Goal: Register for event/course

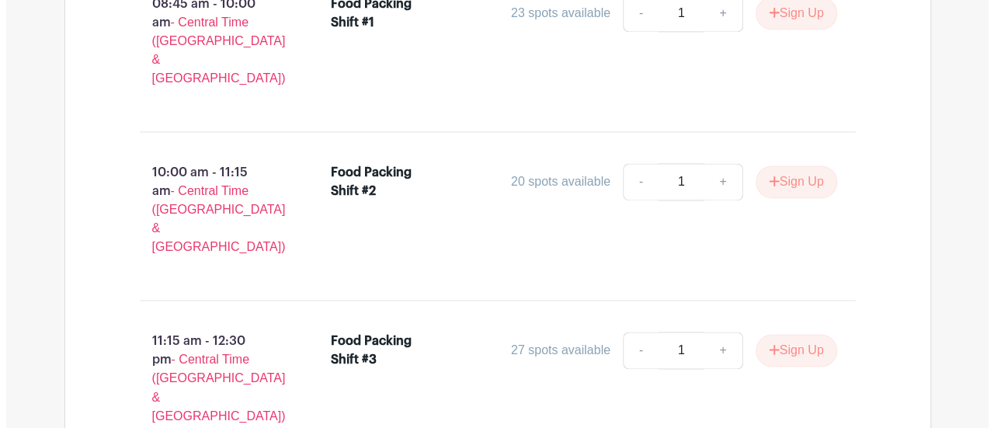
scroll to position [1105, 0]
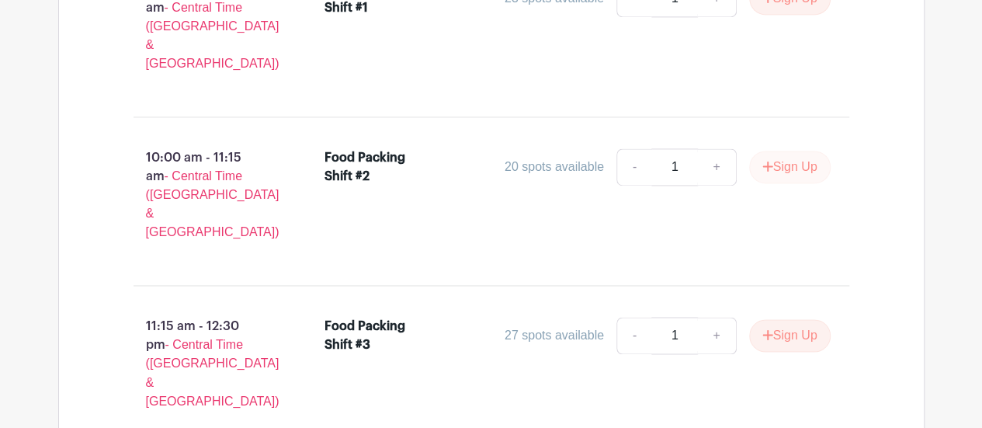
click at [782, 151] on button "Sign Up" at bounding box center [790, 167] width 82 height 33
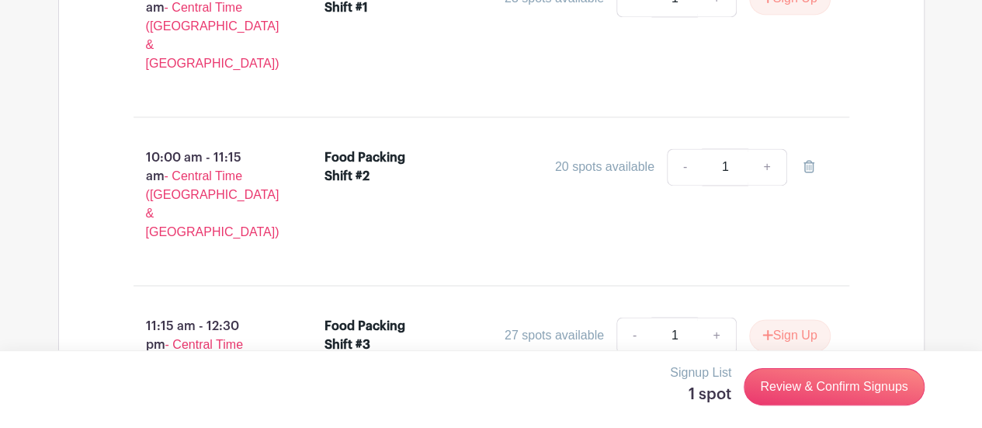
click at [838, 387] on link "Review & Confirm Signups" at bounding box center [834, 386] width 180 height 37
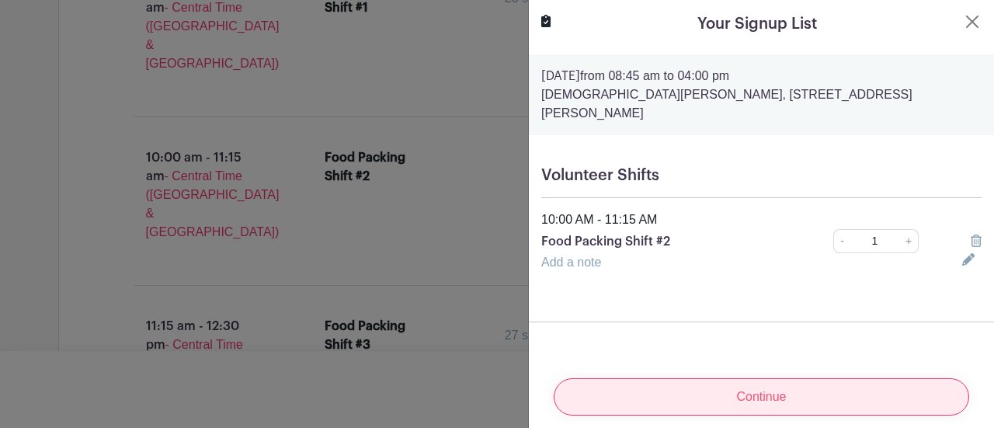
click at [784, 389] on input "Continue" at bounding box center [761, 396] width 415 height 37
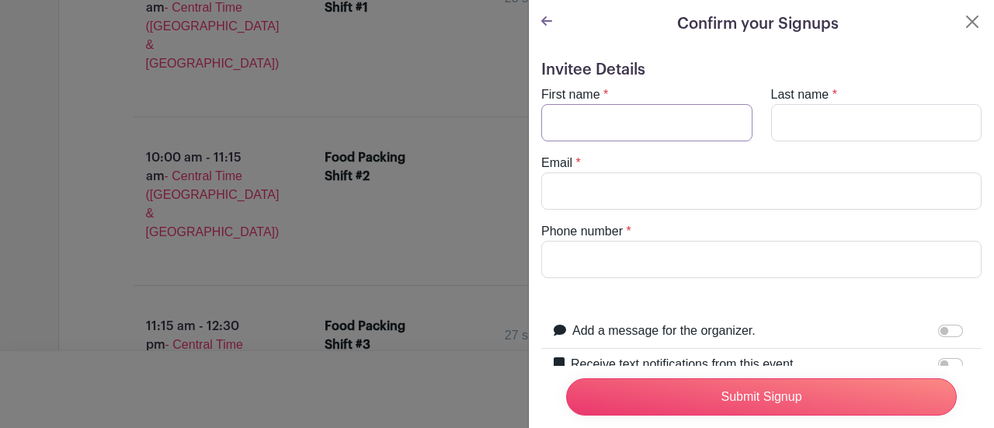
click at [643, 127] on input "First name" at bounding box center [646, 122] width 211 height 37
type input "[PERSON_NAME]"
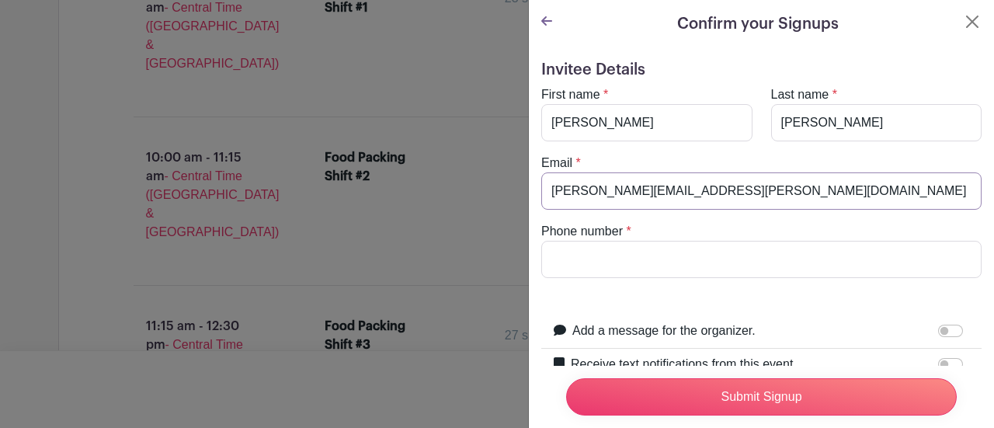
type input "[PERSON_NAME][EMAIL_ADDRESS][PERSON_NAME][DOMAIN_NAME]"
click at [633, 262] on input "Phone number" at bounding box center [761, 259] width 440 height 37
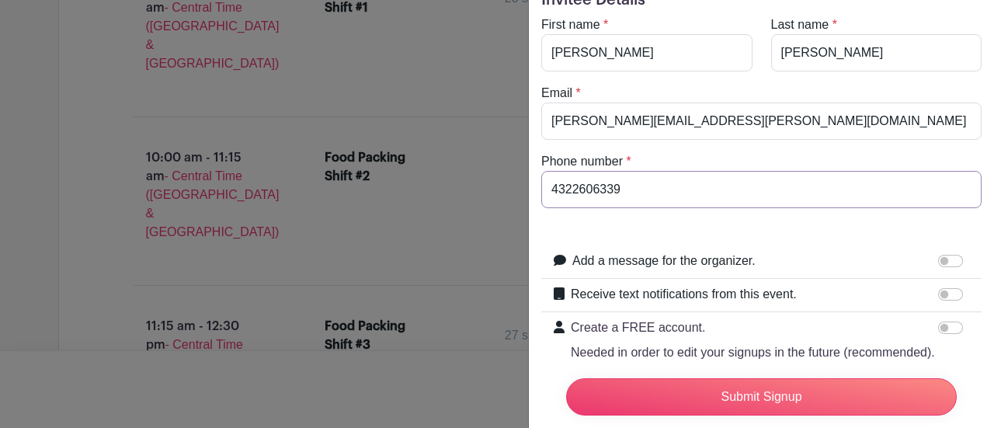
scroll to position [161, 0]
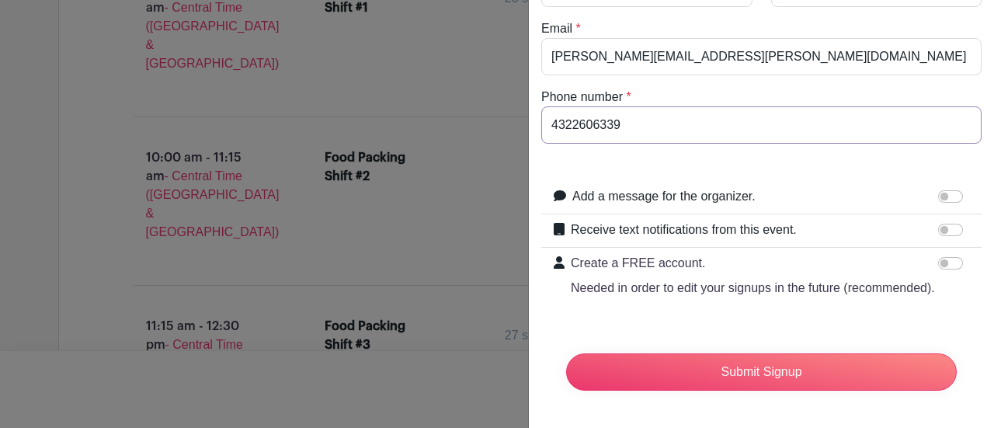
type input "4322606339"
click at [941, 257] on input "Create a FREE account. Needed in order to edit your signups in the future (reco…" at bounding box center [950, 263] width 25 height 12
checkbox input "true"
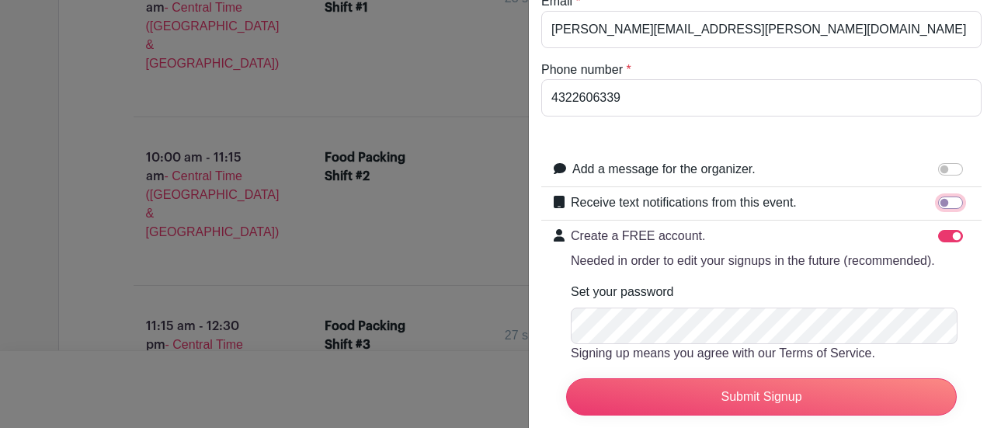
click at [938, 200] on input "Receive text notifications from this event." at bounding box center [950, 202] width 25 height 12
checkbox input "true"
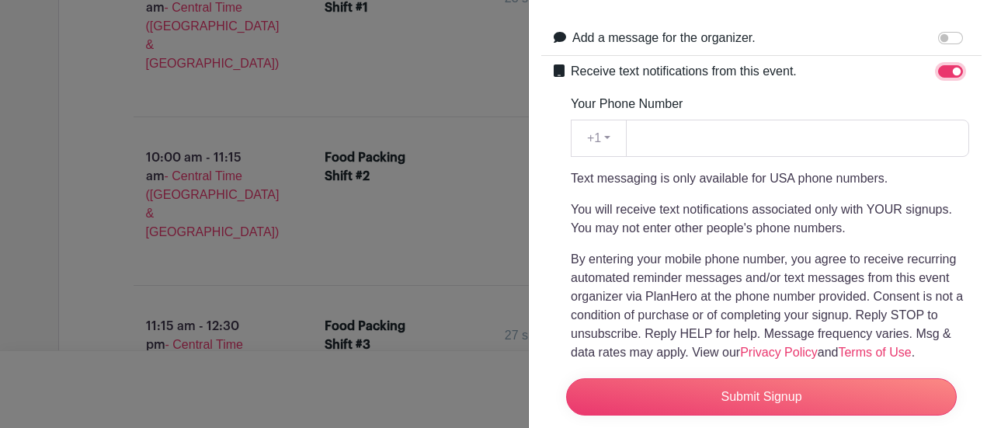
scroll to position [293, 0]
click at [720, 144] on input "Your Phone Number" at bounding box center [797, 137] width 343 height 37
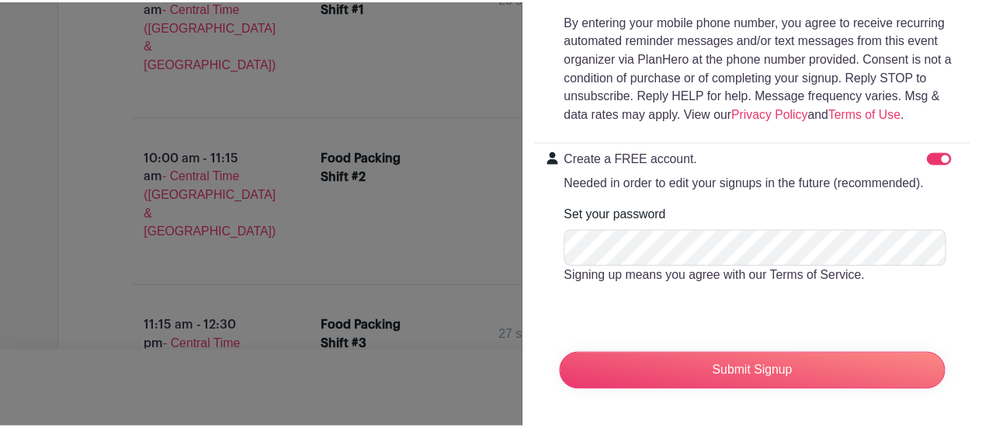
scroll to position [548, 0]
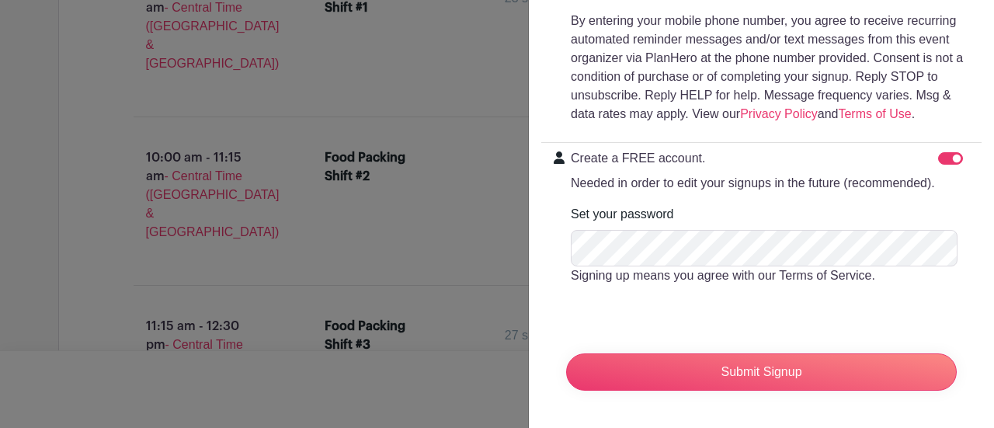
type input "4322606339"
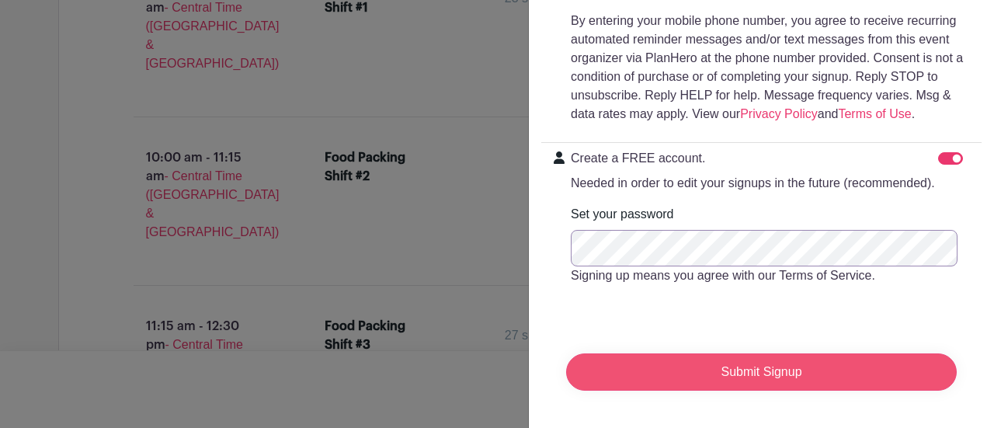
click at [793, 374] on input "Submit Signup" at bounding box center [761, 371] width 390 height 37
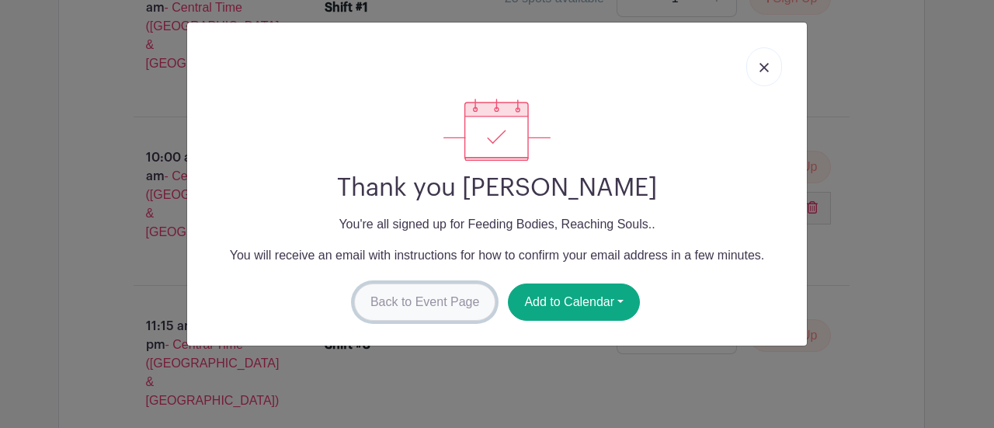
click at [425, 307] on link "Back to Event Page" at bounding box center [425, 301] width 142 height 37
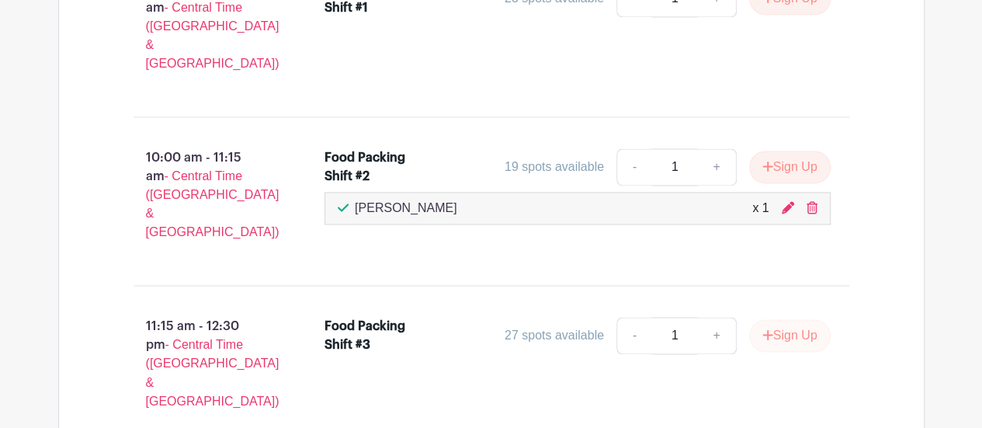
click at [793, 319] on button "Sign Up" at bounding box center [790, 335] width 82 height 33
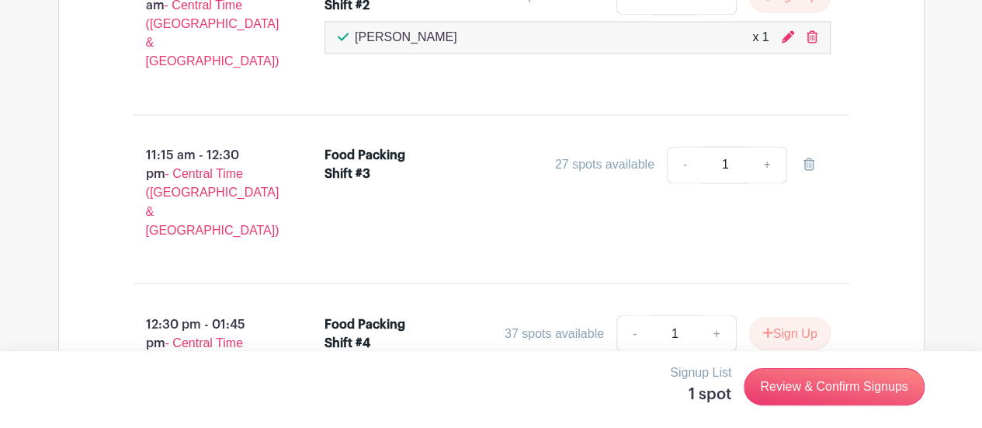
scroll to position [1276, 0]
click at [920, 241] on div "Volunteer Shifts PRIVATE 08:45 am - 10:00 am - Central Time ([GEOGRAPHIC_DATA] …" at bounding box center [491, 299] width 866 height 1168
click at [794, 316] on button "Sign Up" at bounding box center [790, 332] width 82 height 33
click at [851, 387] on link "Review & Confirm Signups" at bounding box center [834, 386] width 180 height 37
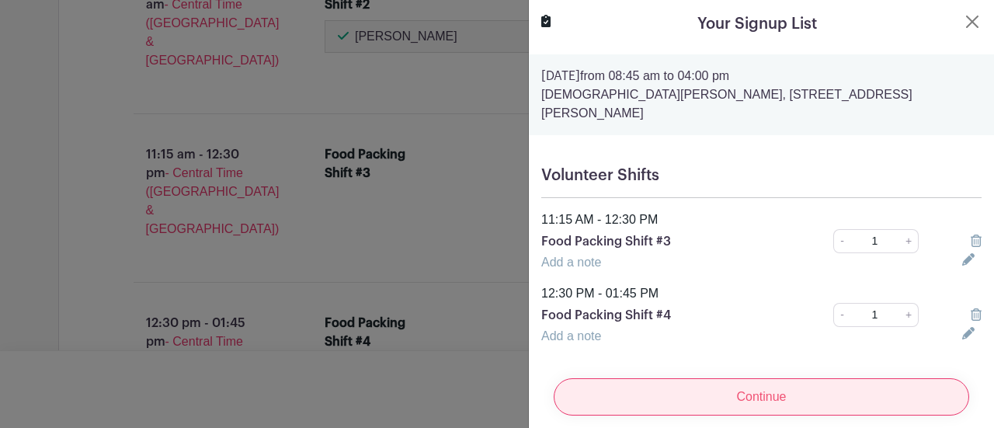
click at [845, 390] on input "Continue" at bounding box center [761, 396] width 415 height 37
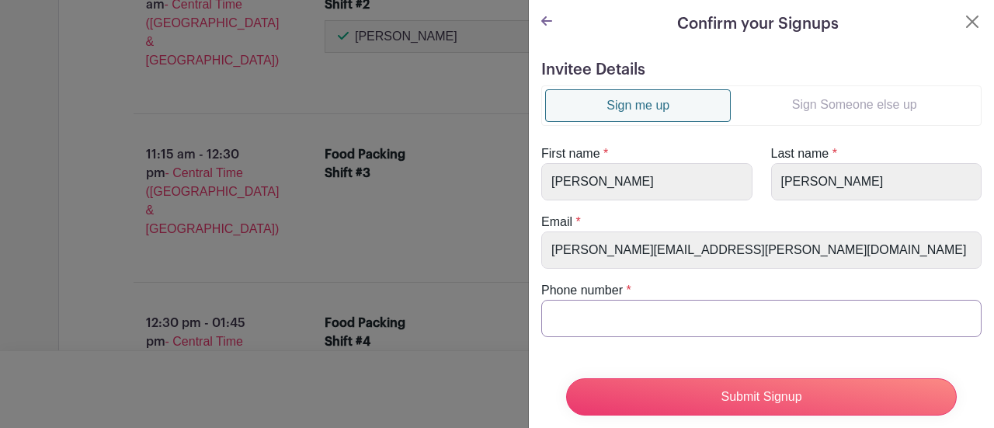
click at [601, 309] on input "Phone number" at bounding box center [761, 318] width 440 height 37
type input "4322606339"
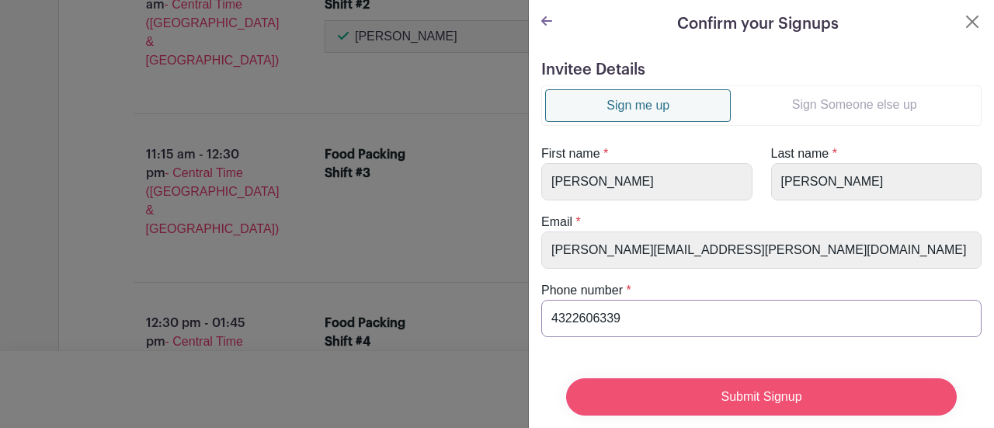
click at [828, 387] on input "Submit Signup" at bounding box center [761, 396] width 390 height 37
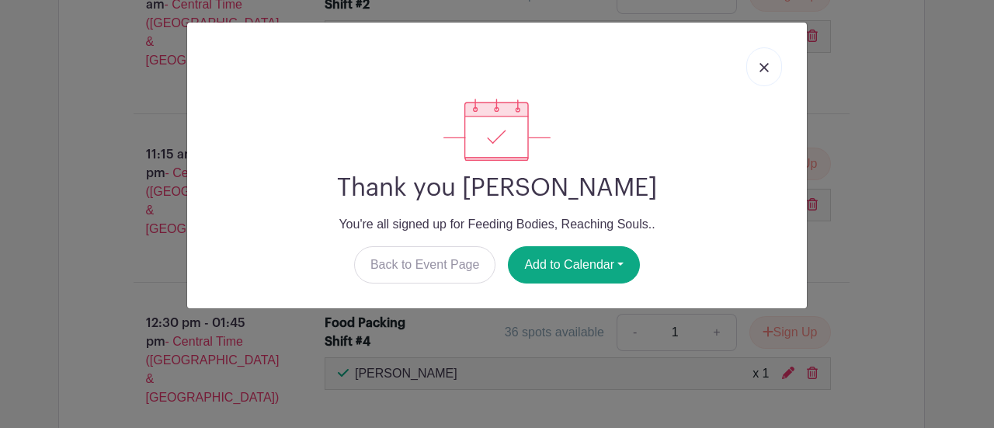
click at [769, 79] on link at bounding box center [764, 66] width 36 height 39
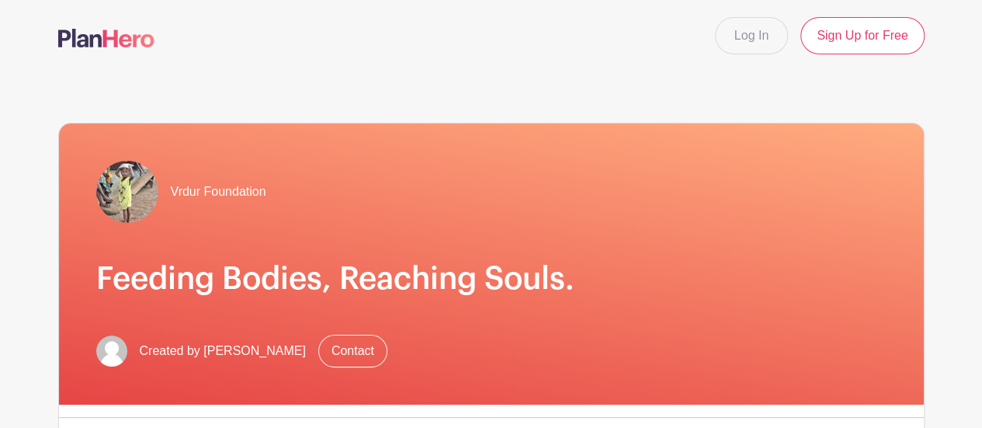
scroll to position [0, 0]
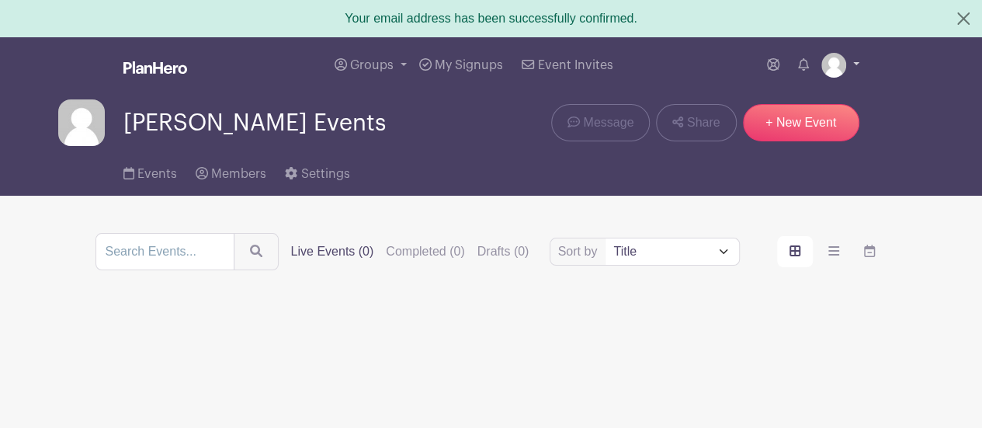
click at [840, 67] on img at bounding box center [833, 65] width 25 height 25
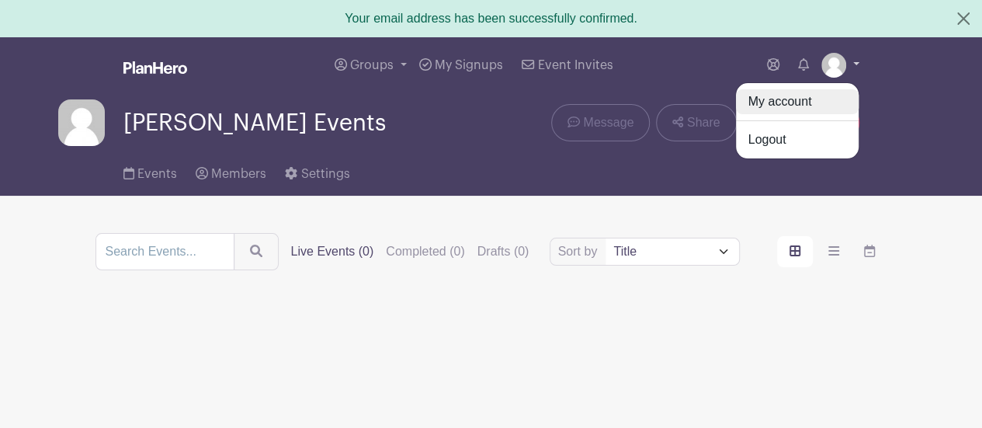
click at [769, 106] on link "My account" at bounding box center [797, 101] width 123 height 25
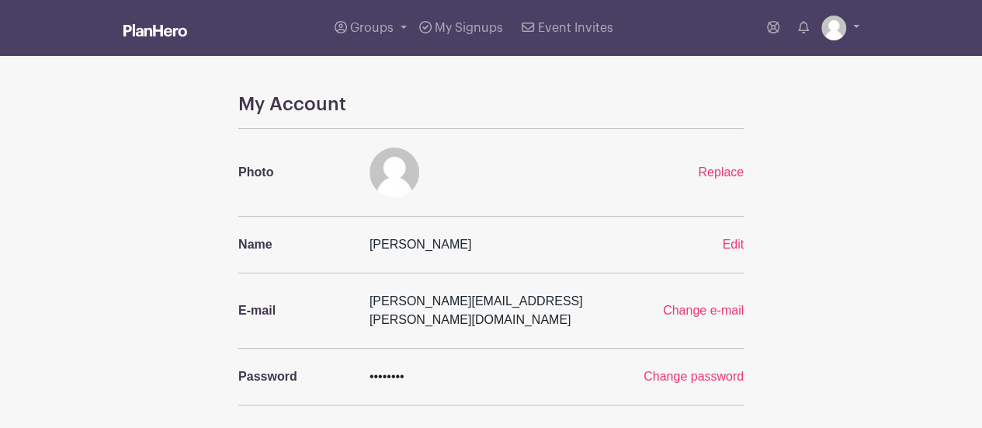
click at [365, 33] on span "Groups" at bounding box center [371, 28] width 43 height 12
click at [415, 113] on span "Tracy's Events" at bounding box center [436, 114] width 141 height 18
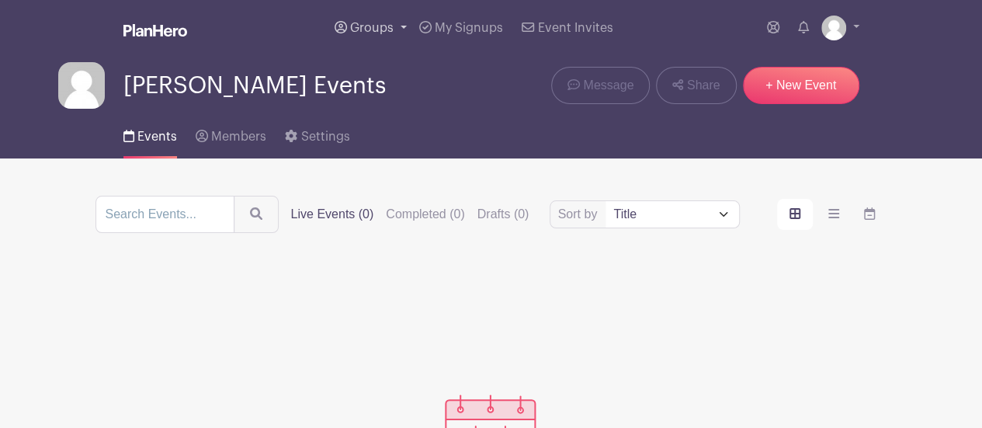
click at [377, 25] on span "Groups" at bounding box center [371, 28] width 43 height 12
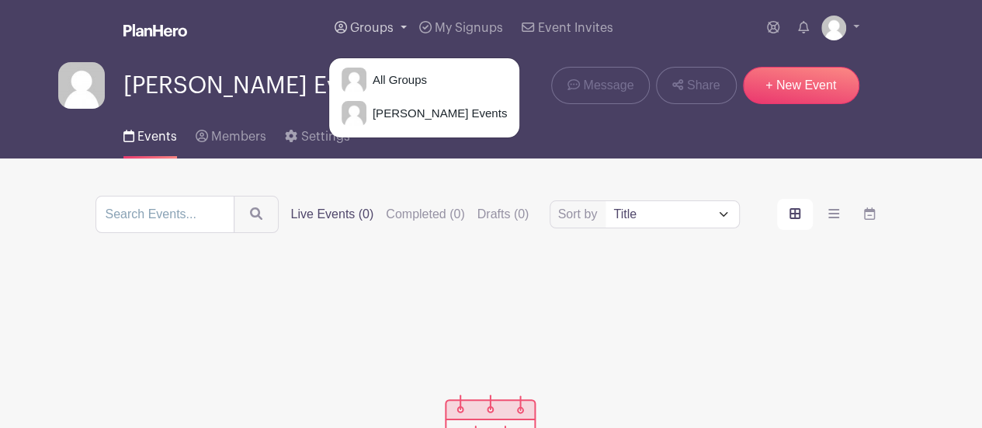
click at [412, 82] on span "All Groups" at bounding box center [396, 80] width 61 height 18
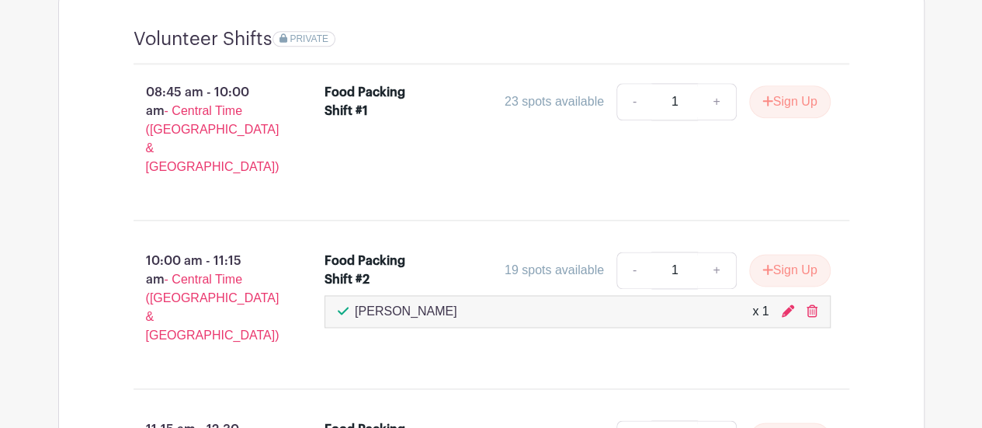
scroll to position [993, 0]
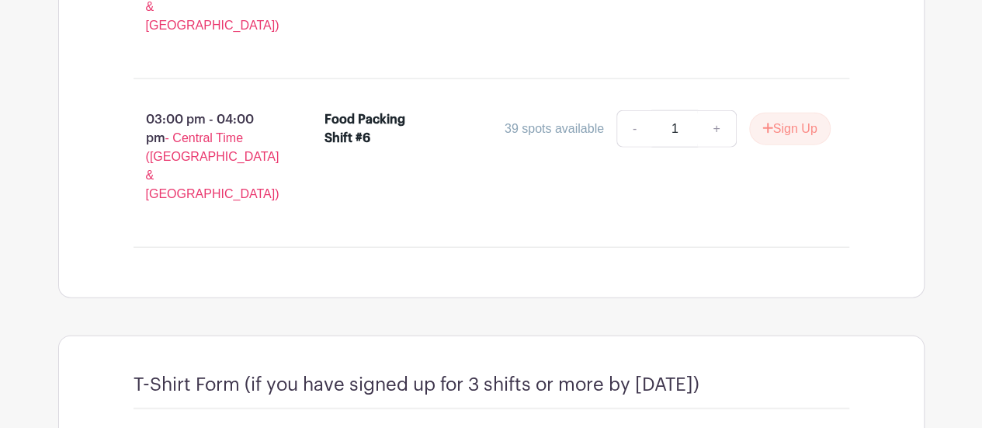
scroll to position [1804, 0]
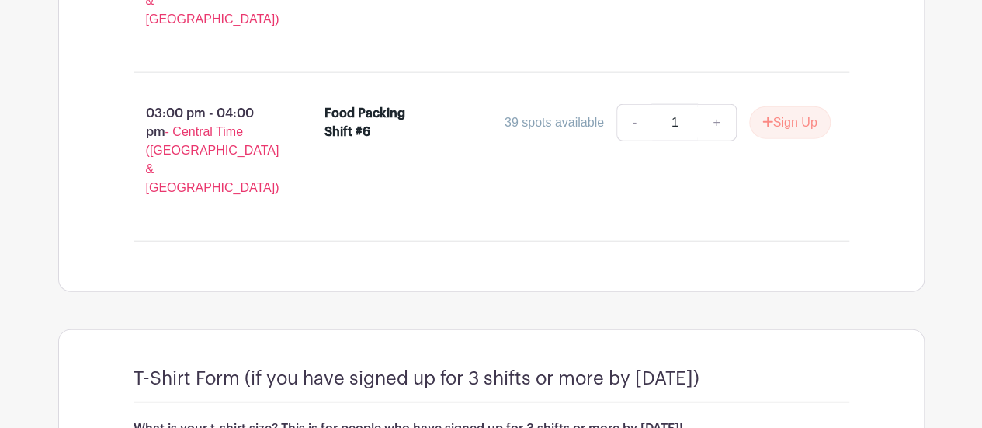
type input "Large"
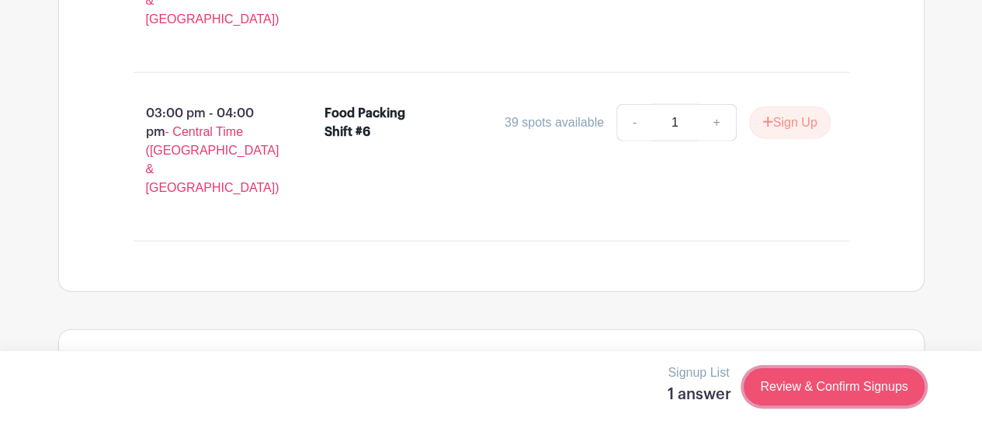
click at [866, 385] on link "Review & Confirm Signups" at bounding box center [834, 386] width 180 height 37
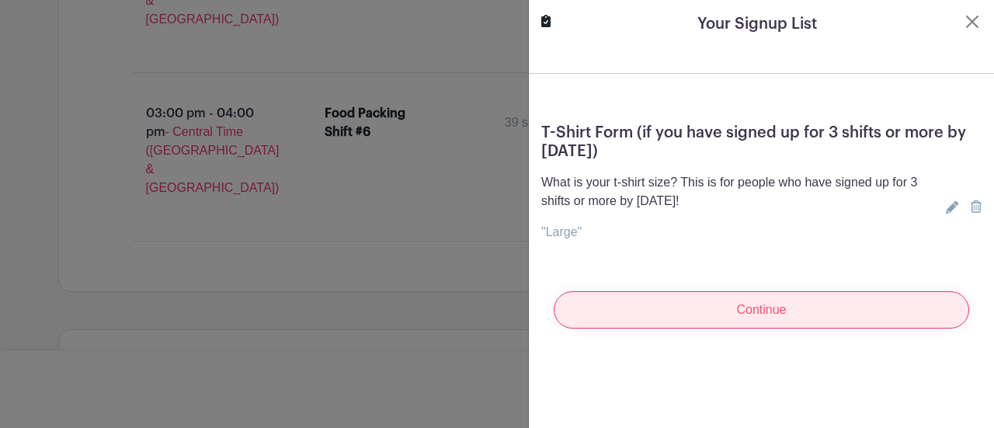
click at [819, 315] on input "Continue" at bounding box center [761, 309] width 415 height 37
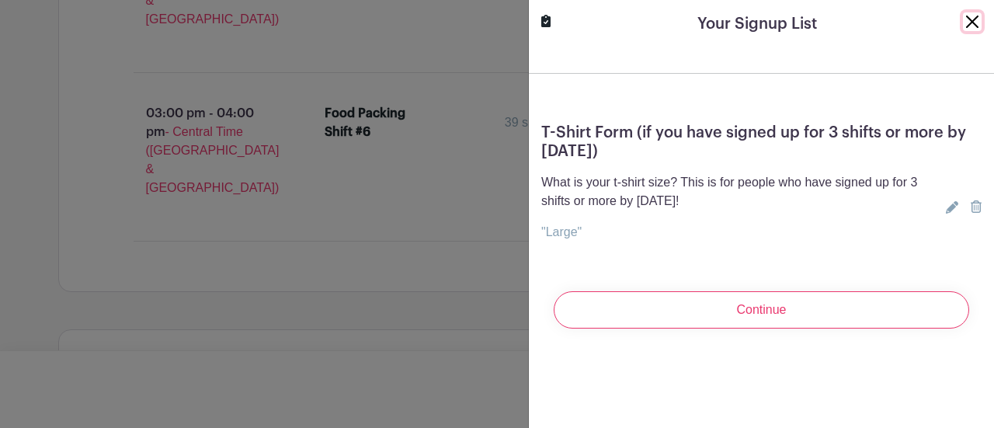
click at [963, 26] on button "Close" at bounding box center [972, 21] width 19 height 19
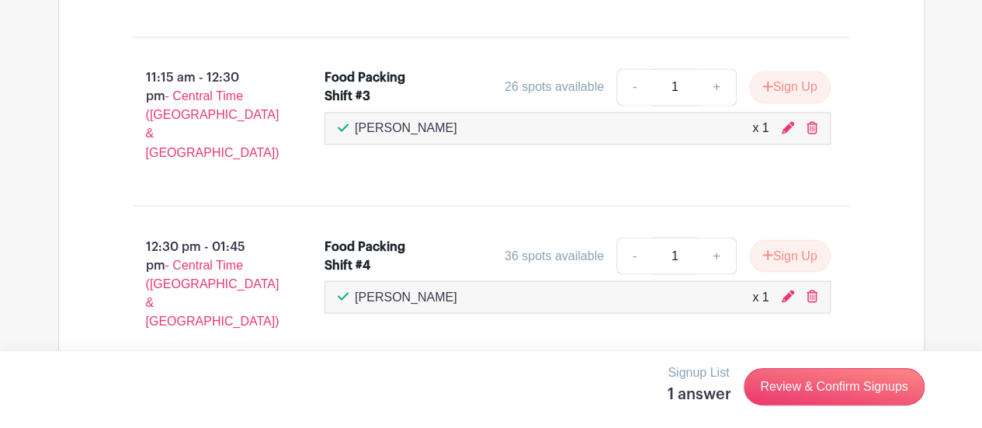
scroll to position [1335, 0]
click at [788, 289] on icon at bounding box center [788, 295] width 12 height 12
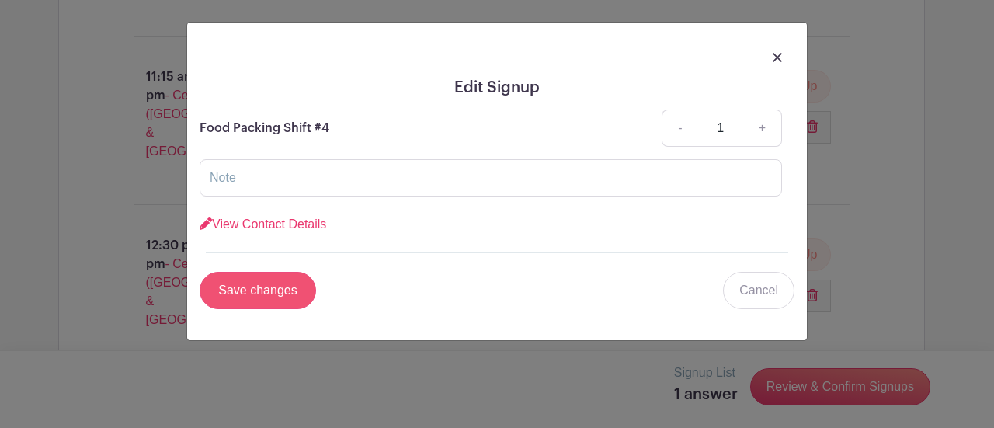
click at [278, 297] on input "Save changes" at bounding box center [258, 290] width 116 height 37
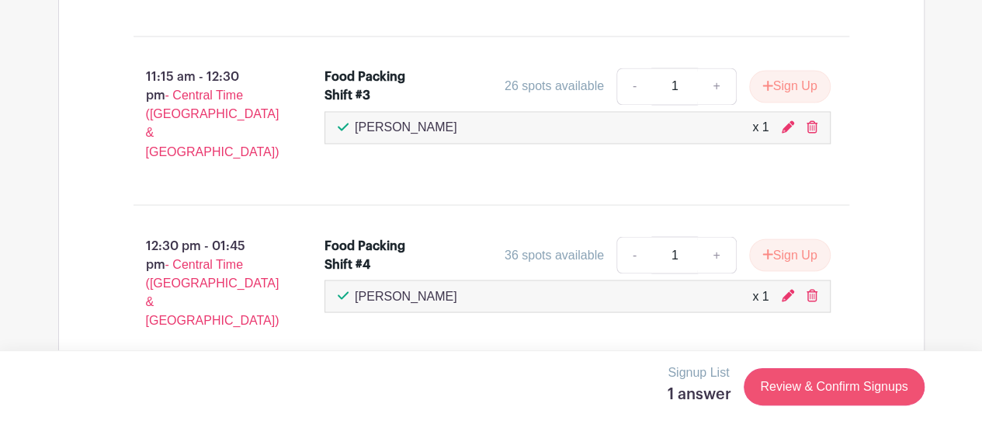
click at [875, 386] on link "Review & Confirm Signups" at bounding box center [834, 386] width 180 height 37
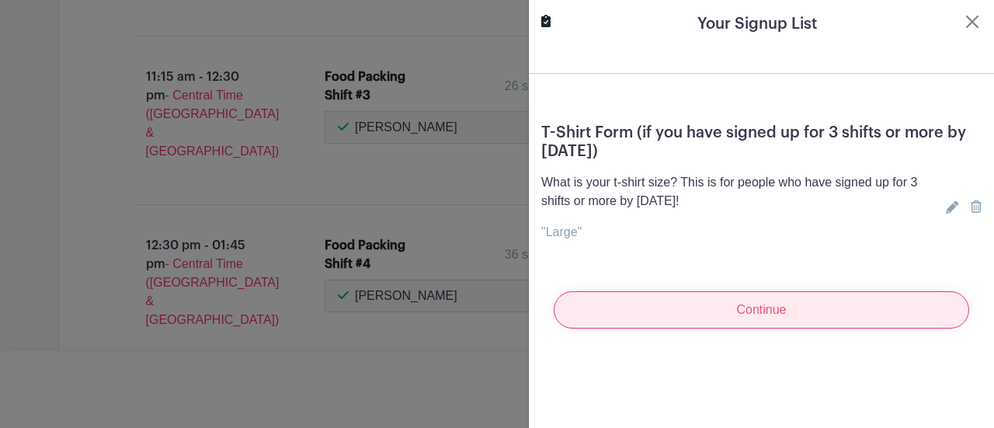
click at [773, 318] on input "Continue" at bounding box center [761, 309] width 415 height 37
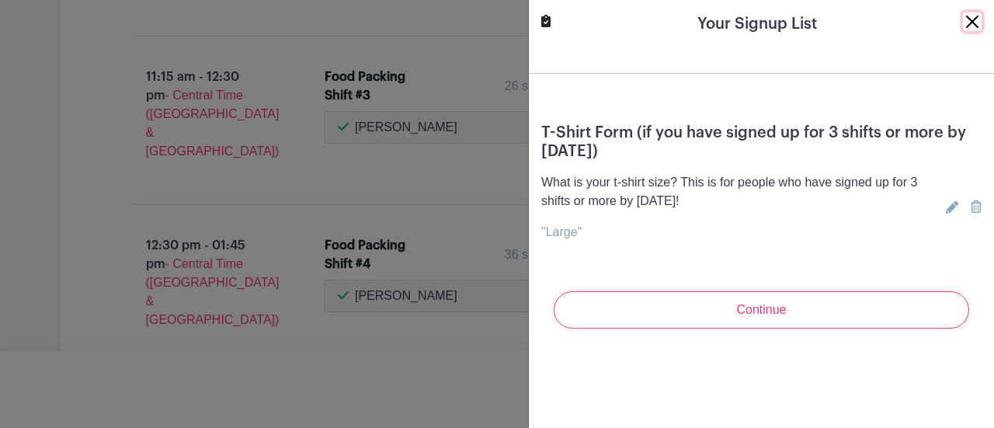
click at [963, 26] on button "Close" at bounding box center [972, 21] width 19 height 19
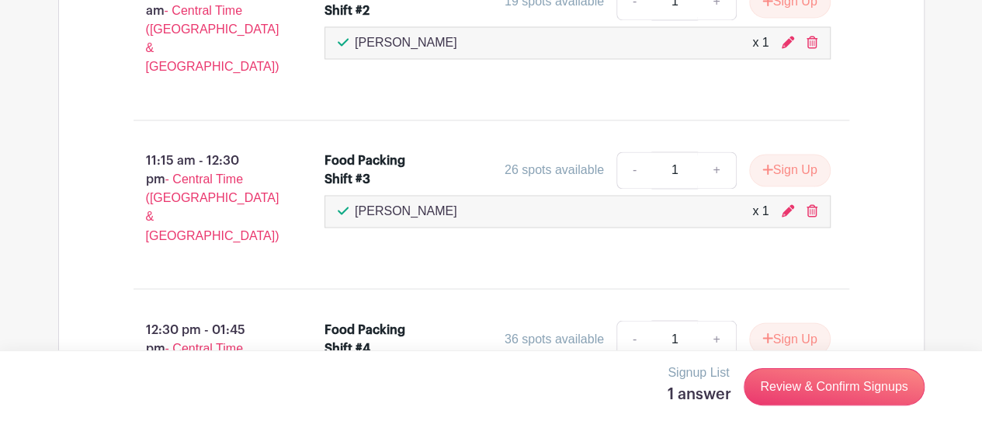
scroll to position [1261, 0]
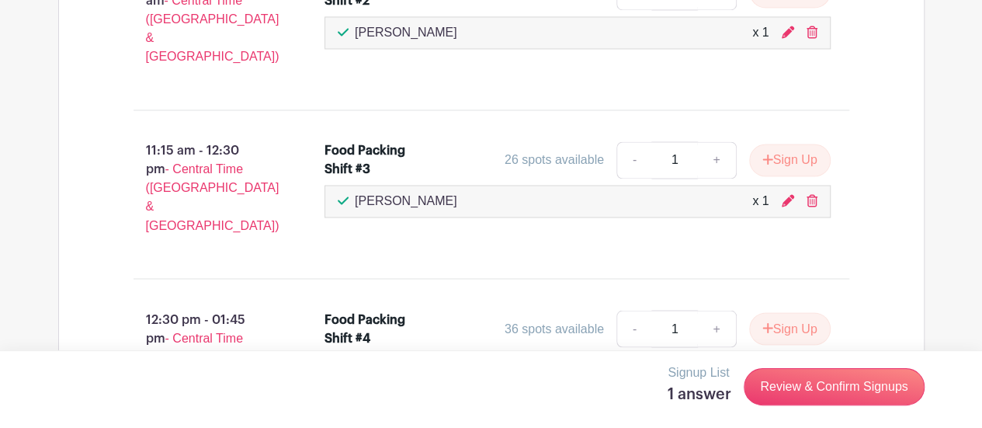
click at [814, 363] on icon at bounding box center [812, 369] width 11 height 12
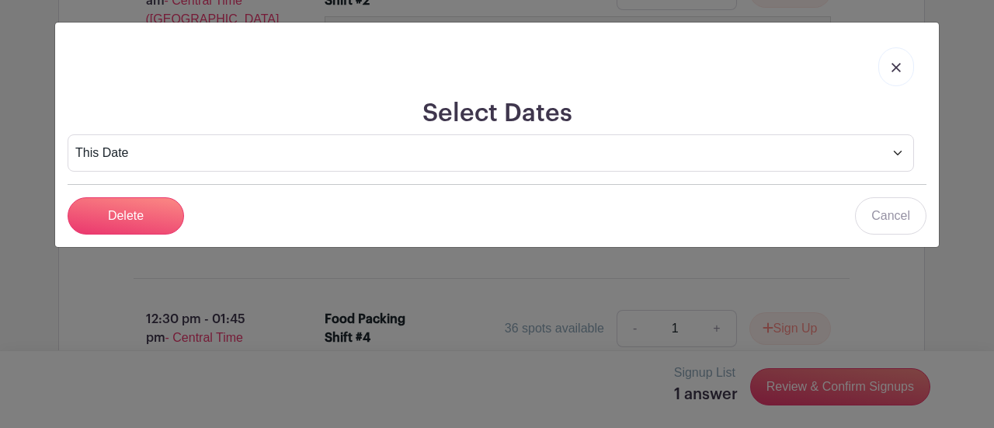
click at [905, 67] on link at bounding box center [896, 66] width 36 height 39
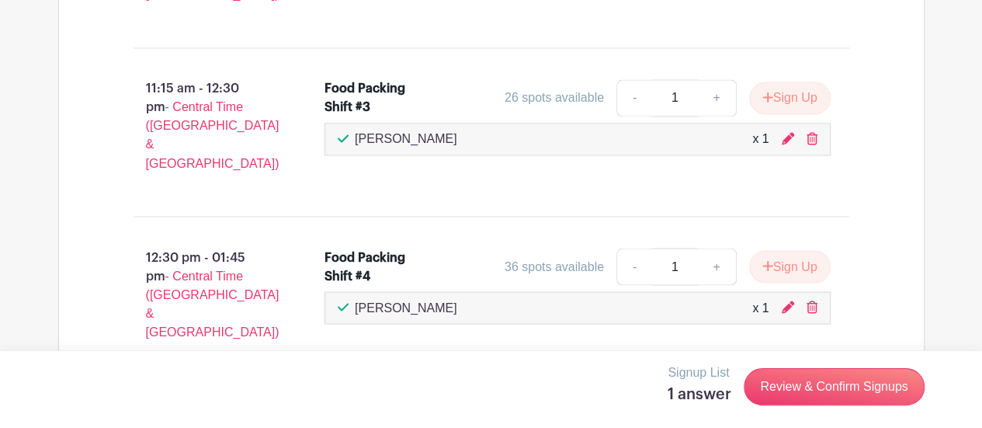
scroll to position [1338, 0]
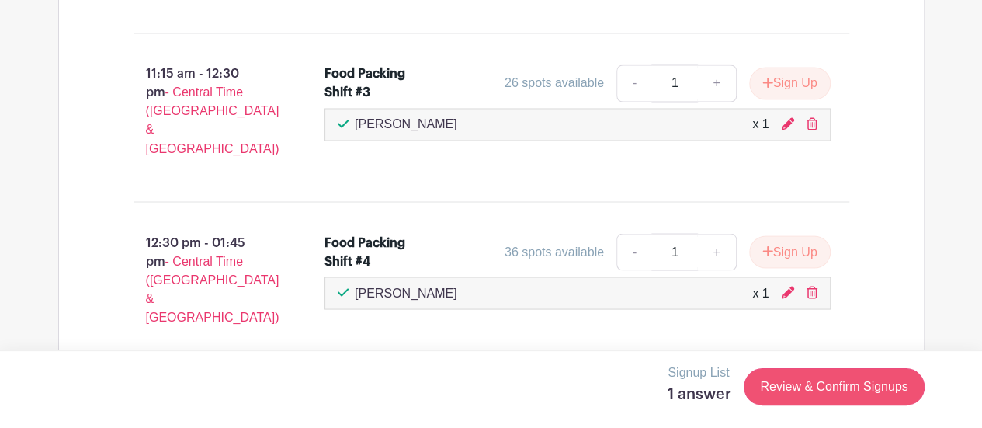
click at [842, 389] on link "Review & Confirm Signups" at bounding box center [834, 386] width 180 height 37
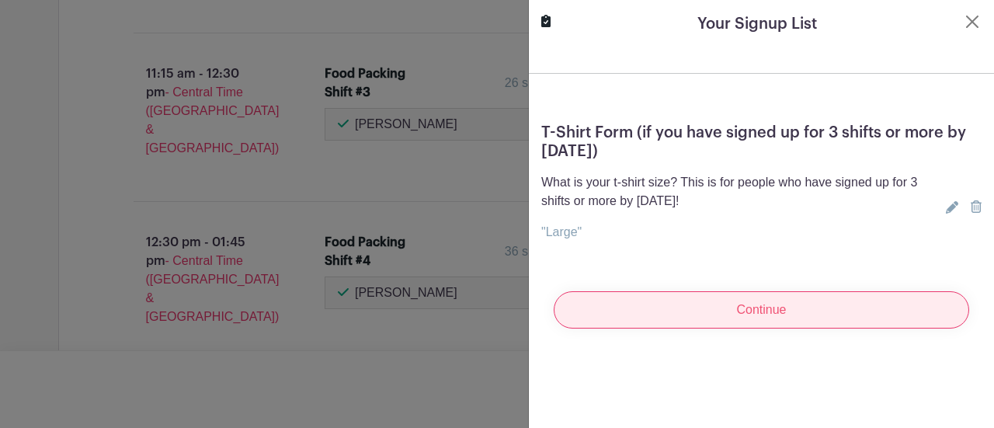
click at [814, 318] on input "Continue" at bounding box center [761, 309] width 415 height 37
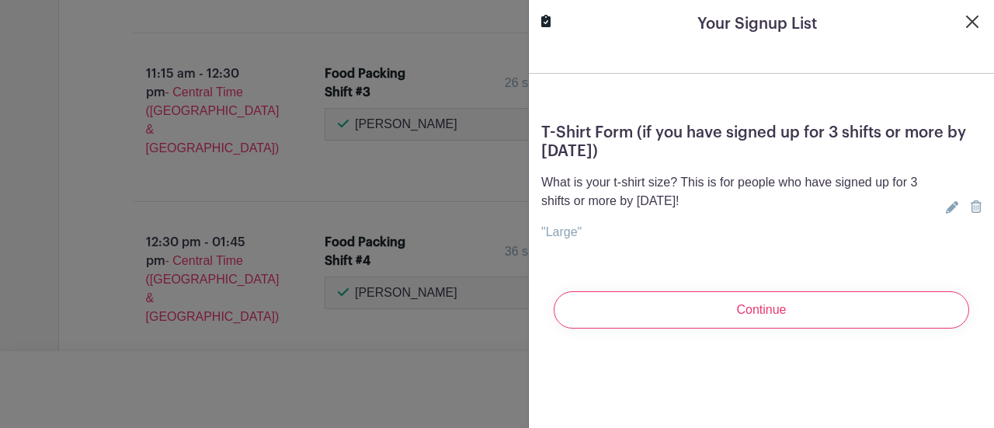
click at [963, 26] on button "Close" at bounding box center [972, 21] width 19 height 19
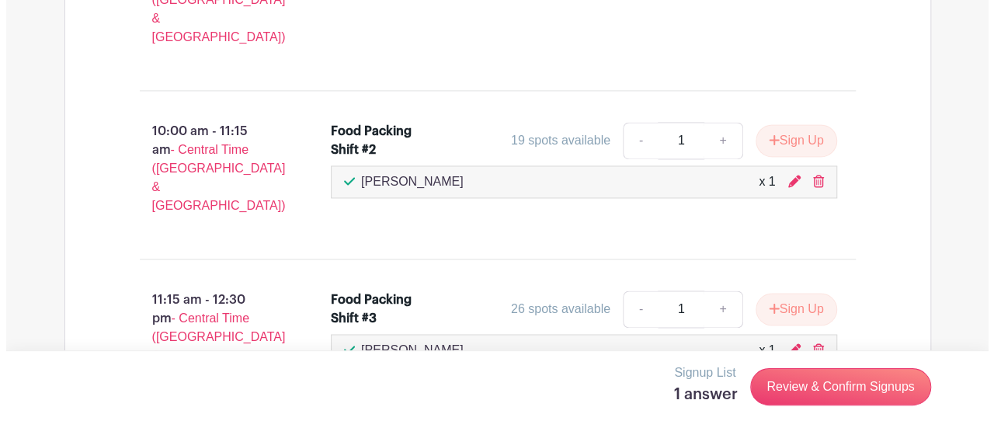
scroll to position [1113, 0]
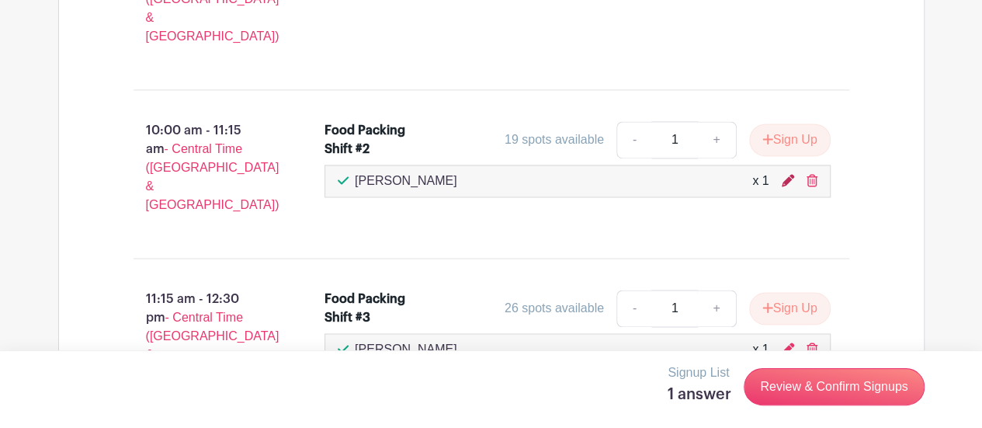
click at [783, 174] on icon at bounding box center [788, 180] width 12 height 12
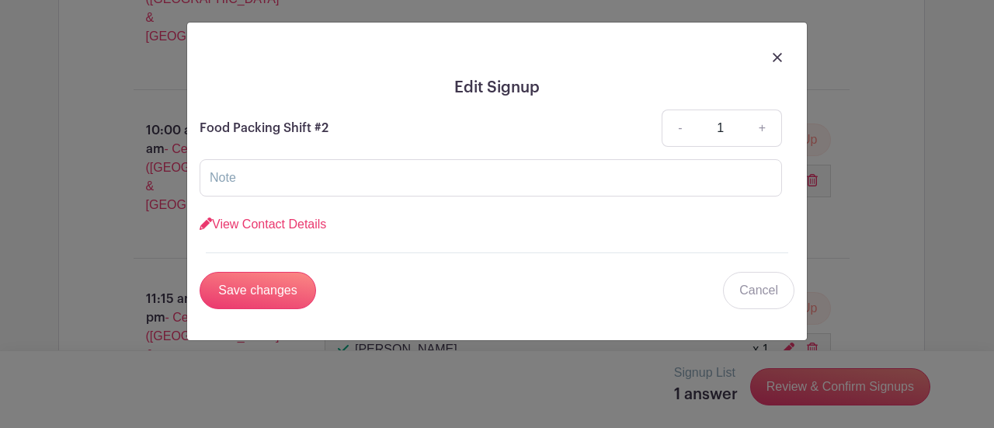
click at [304, 217] on link "View Contact Details" at bounding box center [263, 223] width 127 height 13
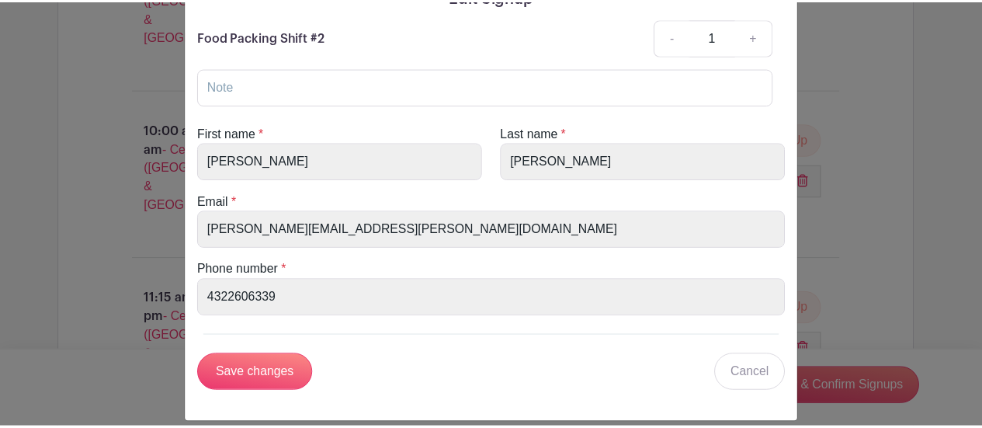
scroll to position [105, 0]
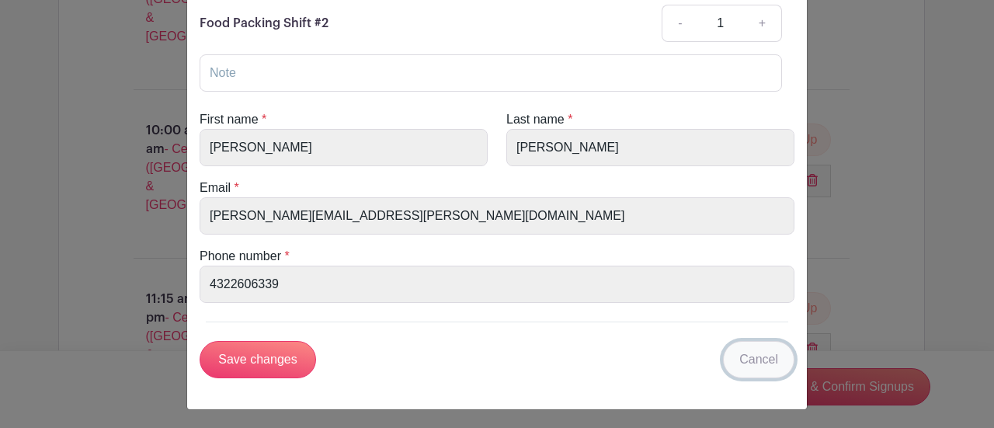
click at [751, 352] on link "Cancel" at bounding box center [758, 359] width 71 height 37
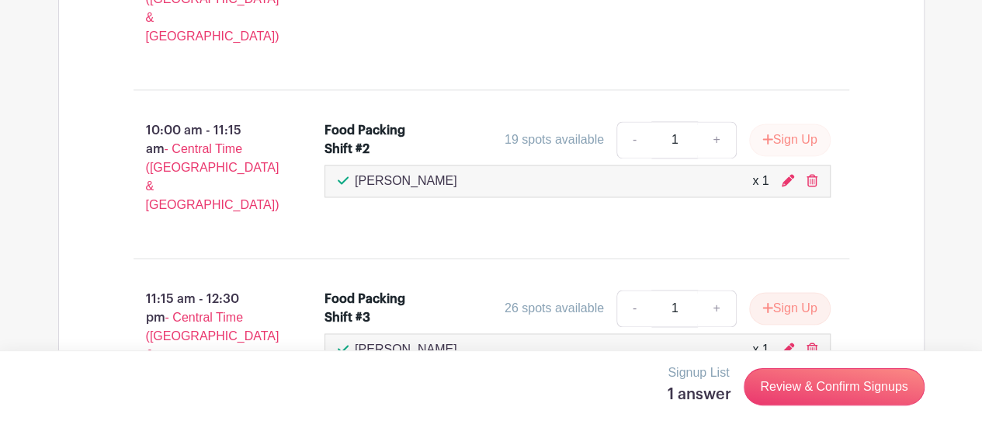
click at [798, 123] on button "Sign Up" at bounding box center [790, 139] width 82 height 33
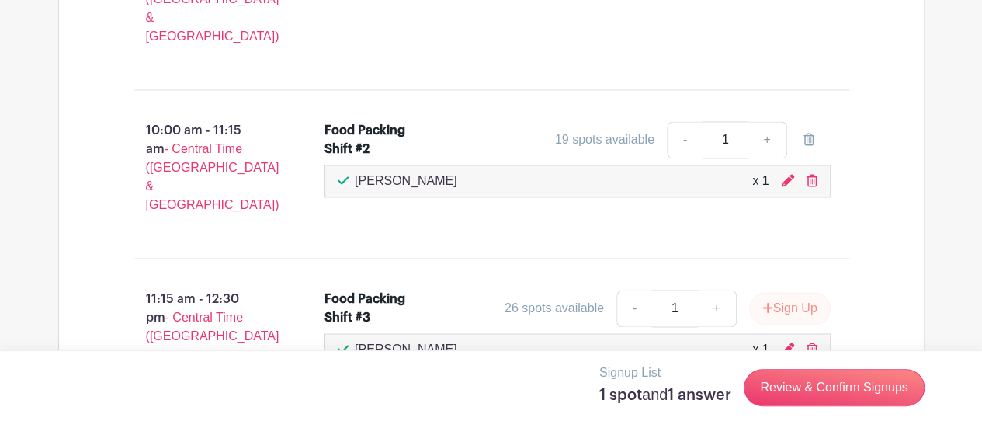
click at [800, 292] on button "Sign Up" at bounding box center [790, 308] width 82 height 33
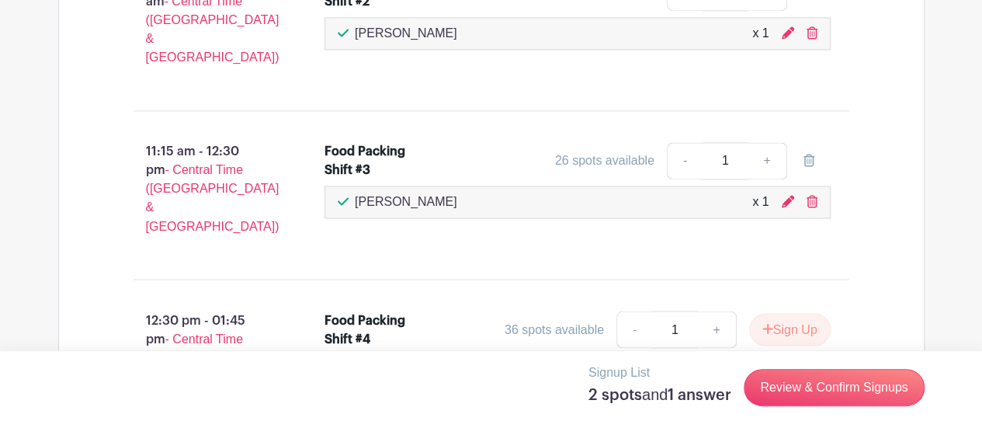
scroll to position [1275, 0]
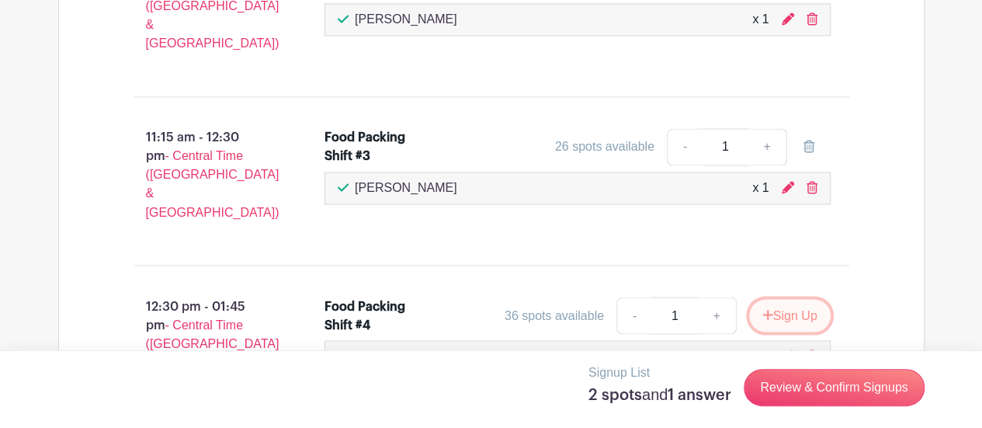
click at [801, 299] on button "Sign Up" at bounding box center [790, 315] width 82 height 33
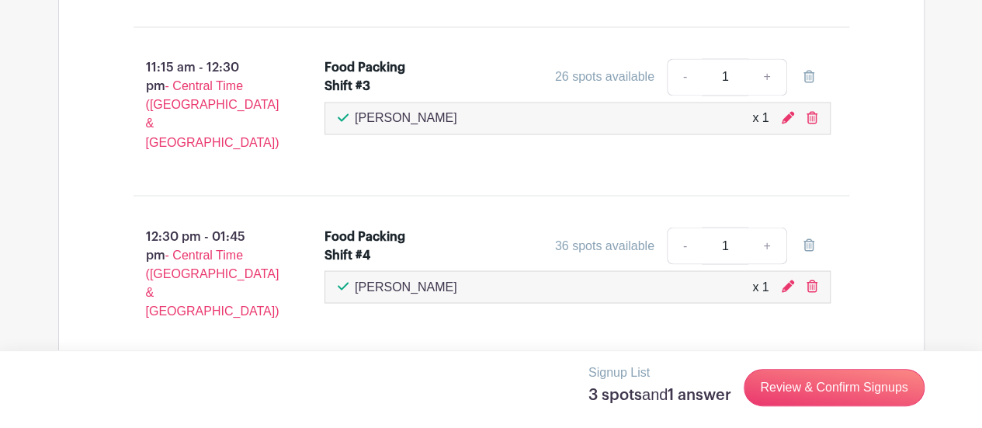
scroll to position [1349, 0]
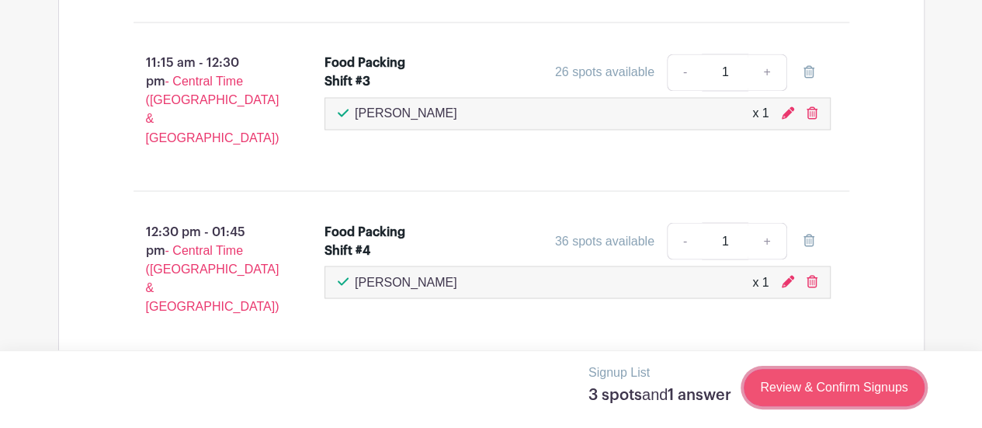
click at [863, 391] on link "Review & Confirm Signups" at bounding box center [834, 387] width 180 height 37
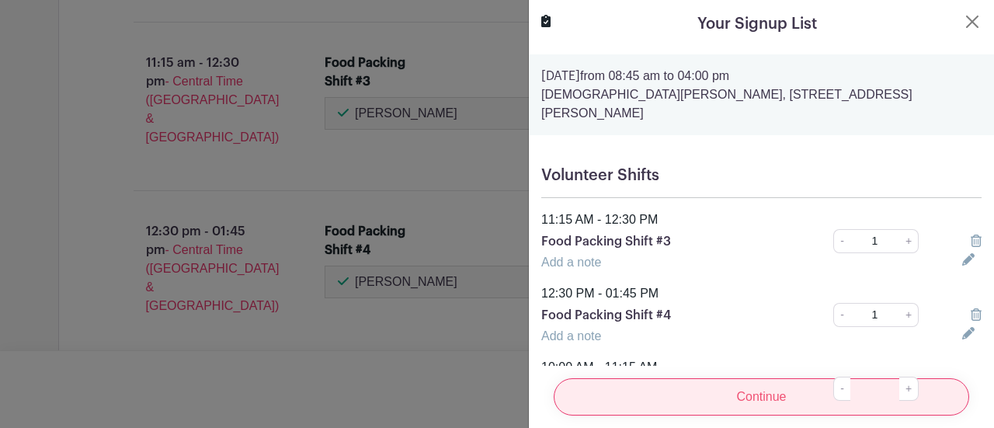
click at [776, 389] on input "Continue" at bounding box center [761, 396] width 415 height 37
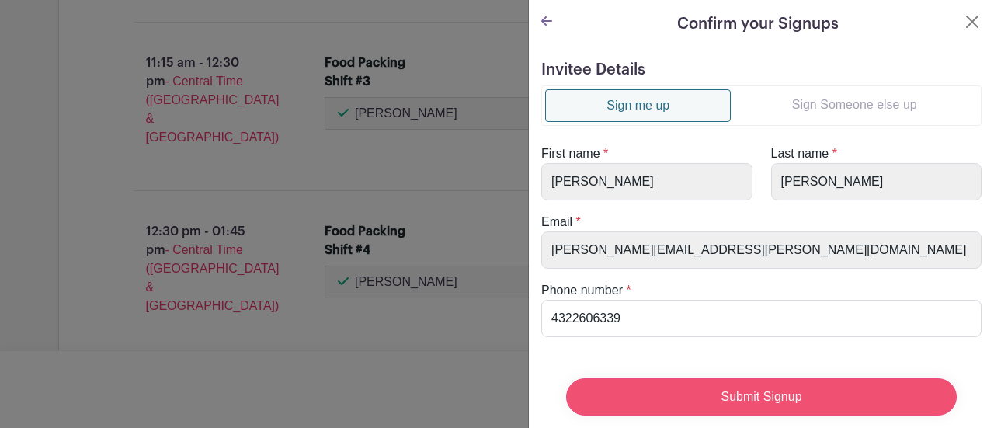
click at [824, 390] on input "Submit Signup" at bounding box center [761, 396] width 390 height 37
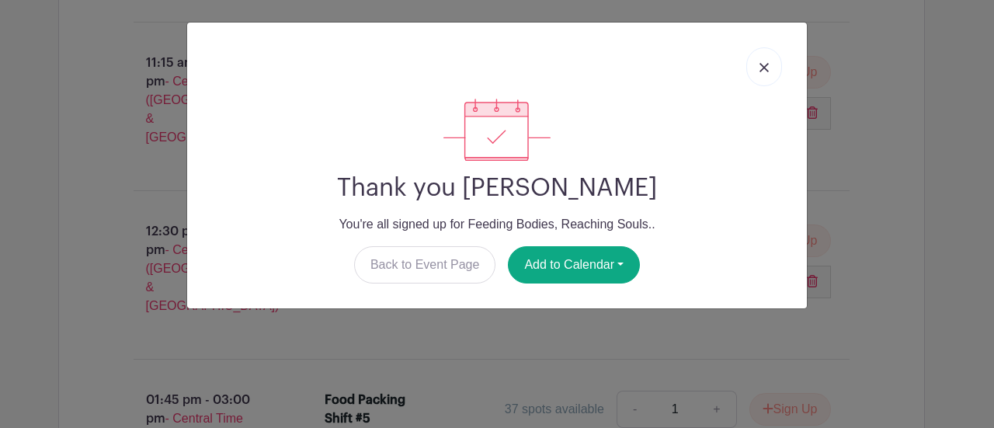
click at [765, 72] on link at bounding box center [764, 66] width 36 height 39
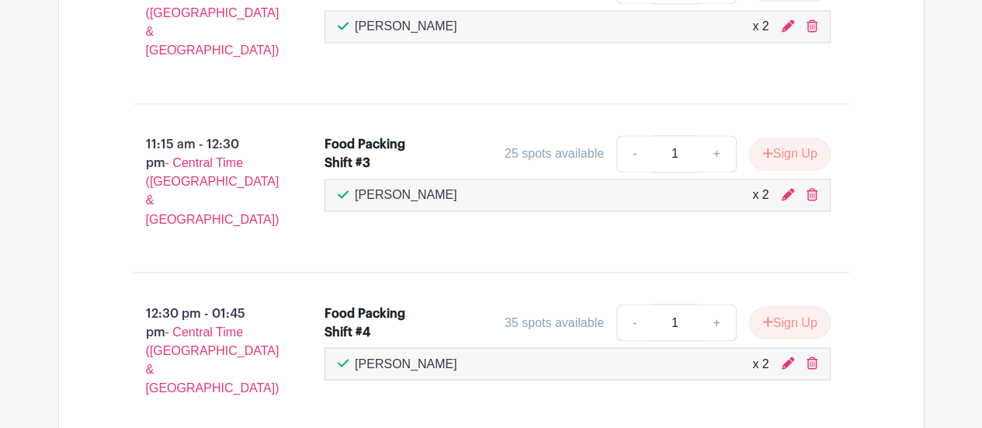
scroll to position [1266, 0]
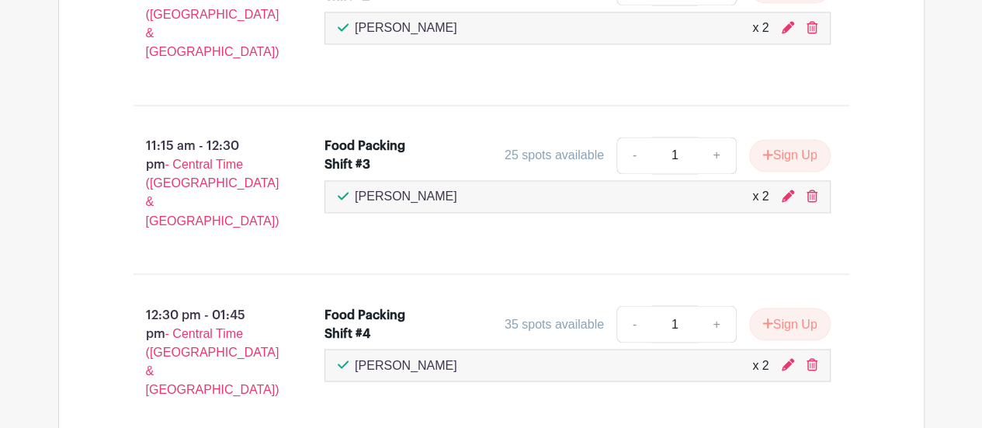
click at [759, 356] on div "x 2" at bounding box center [760, 365] width 16 height 19
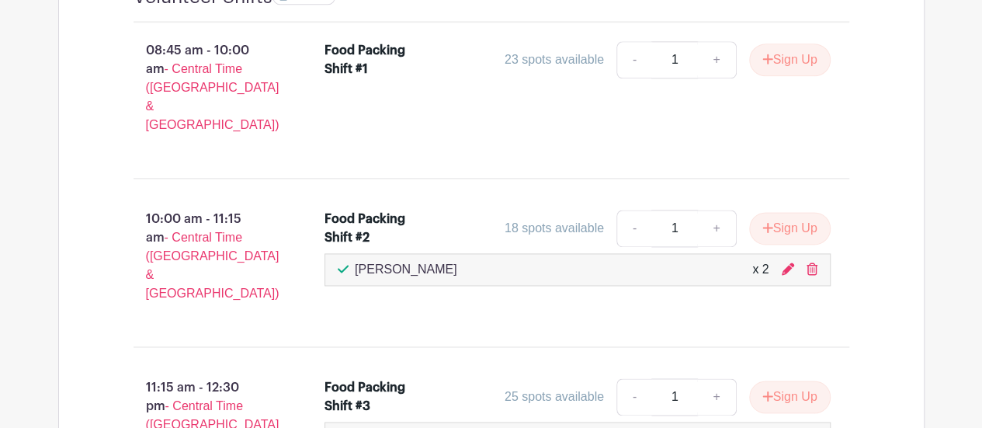
scroll to position [1023, 0]
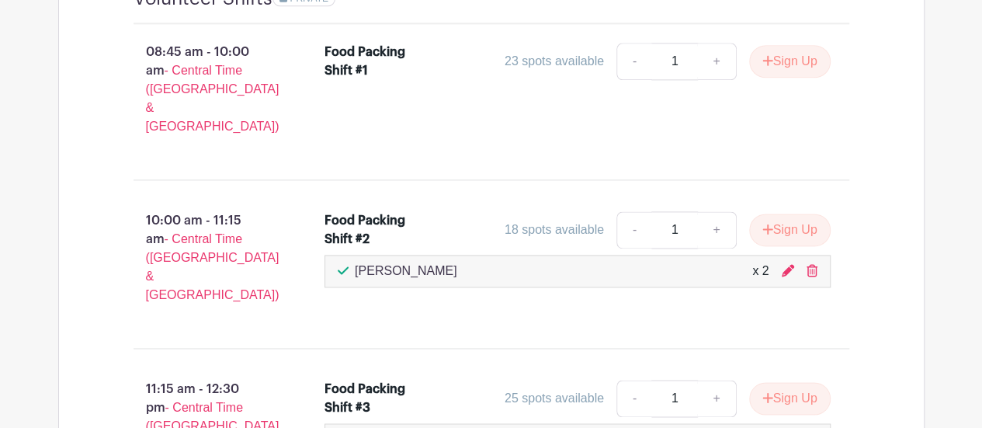
click at [787, 264] on icon at bounding box center [788, 270] width 12 height 12
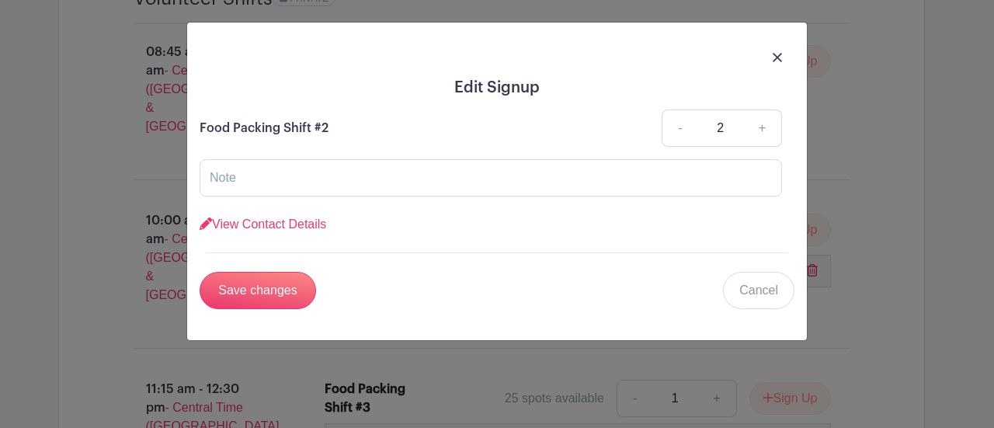
click at [680, 136] on link "-" at bounding box center [679, 127] width 36 height 37
type input "1"
click at [270, 293] on input "Save changes" at bounding box center [258, 290] width 116 height 37
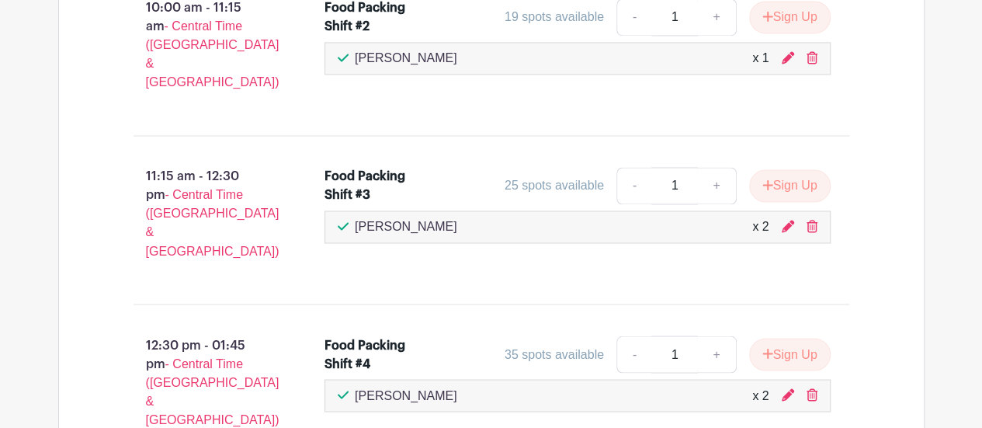
scroll to position [1234, 0]
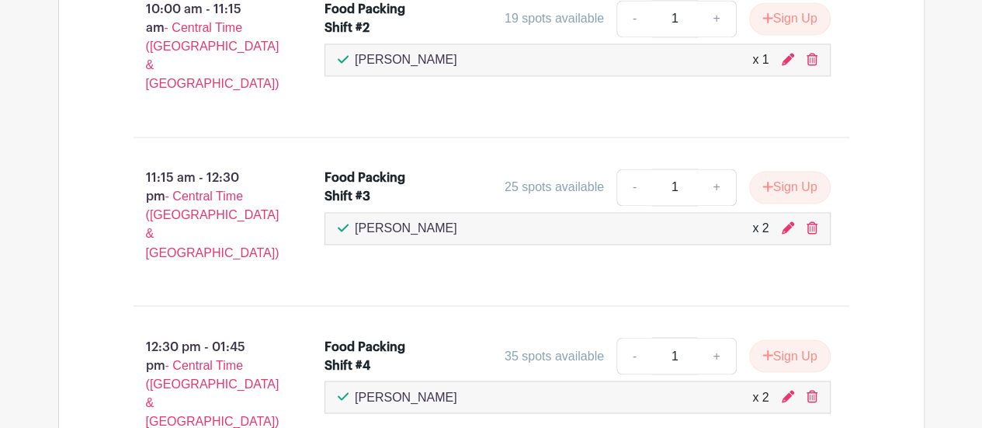
click at [917, 243] on div "Volunteer Shifts PRIVATE 08:45 am - 10:00 am - Central Time (US & Canada) Food …" at bounding box center [491, 299] width 866 height 1123
click at [786, 221] on icon at bounding box center [788, 227] width 12 height 12
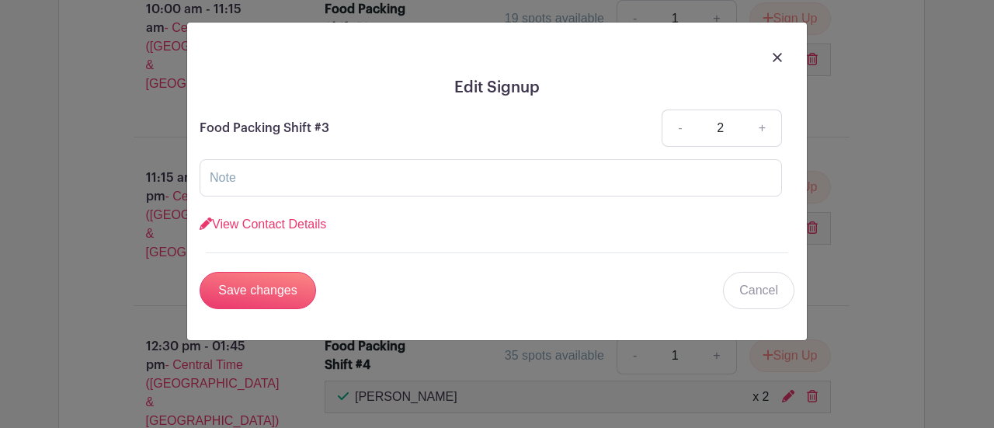
click at [680, 137] on link "-" at bounding box center [679, 127] width 36 height 37
type input "1"
click at [266, 292] on input "Save changes" at bounding box center [258, 290] width 116 height 37
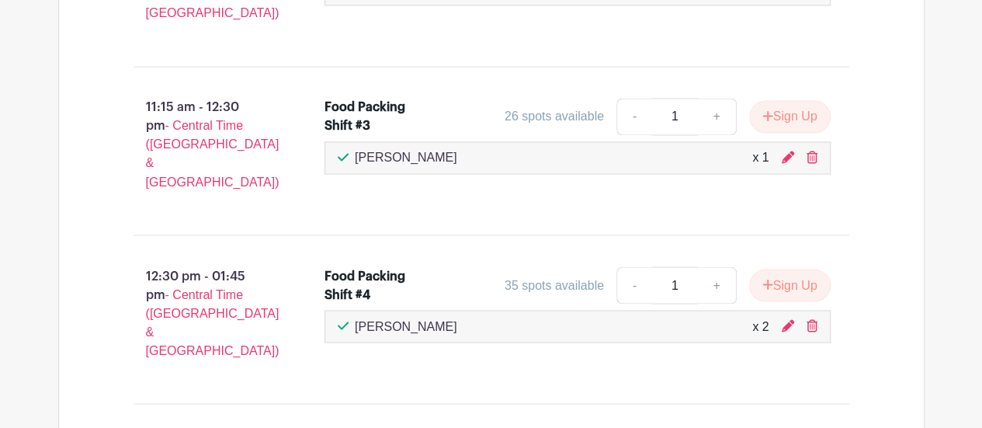
scroll to position [1312, 0]
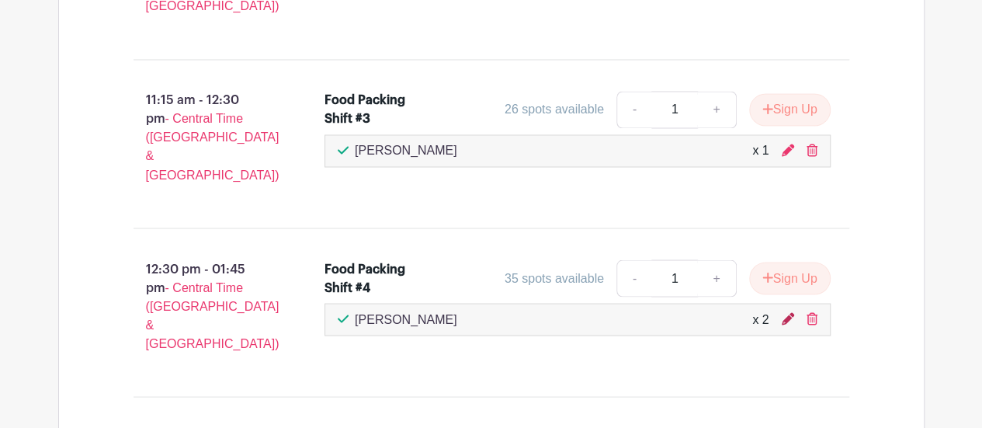
click at [784, 312] on icon at bounding box center [788, 318] width 12 height 12
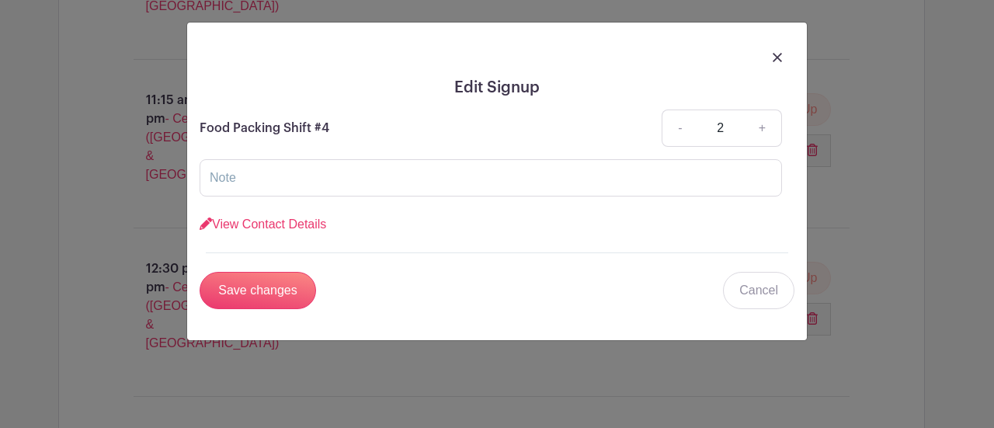
click at [675, 121] on link "-" at bounding box center [679, 127] width 36 height 37
type input "1"
click at [248, 287] on input "Save changes" at bounding box center [258, 290] width 116 height 37
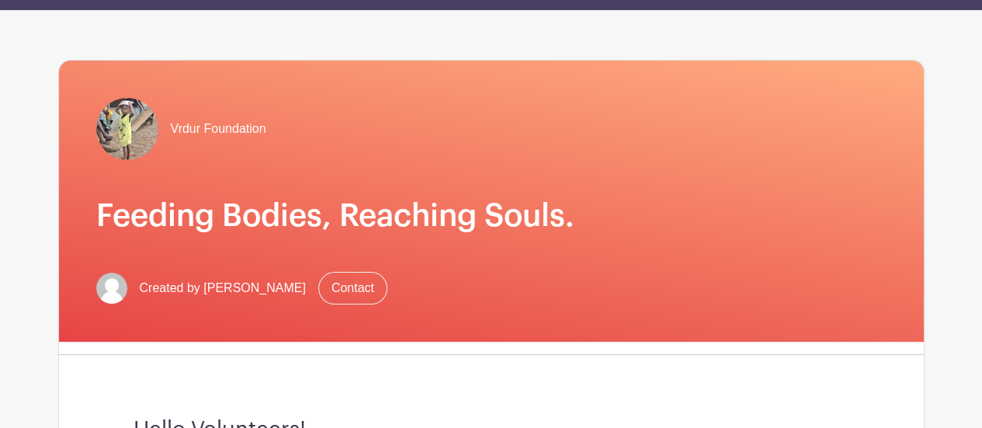
scroll to position [0, 0]
